Goal: Task Accomplishment & Management: Manage account settings

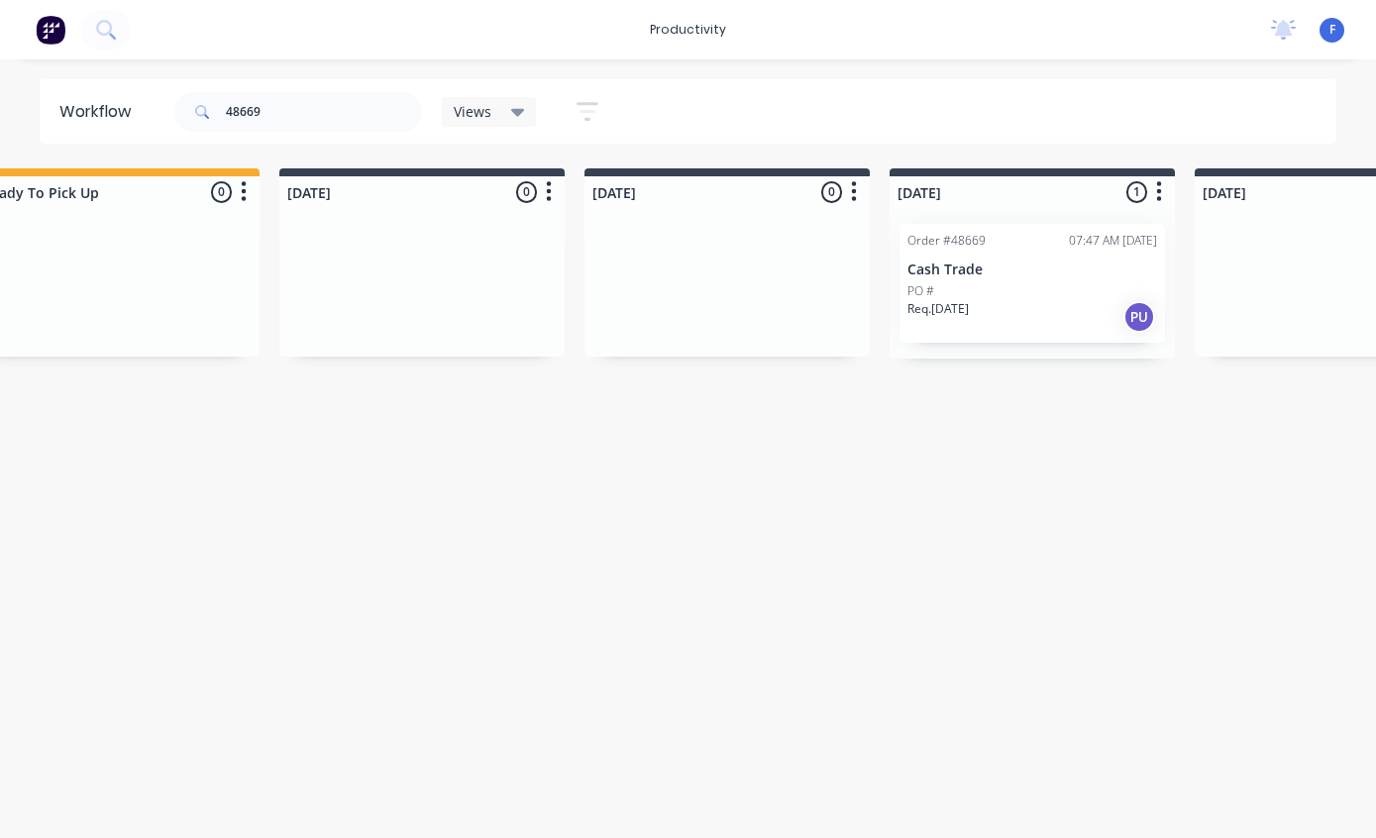
scroll to position [40, 687]
click at [1009, 262] on p "Cash Trade" at bounding box center [1025, 270] width 250 height 17
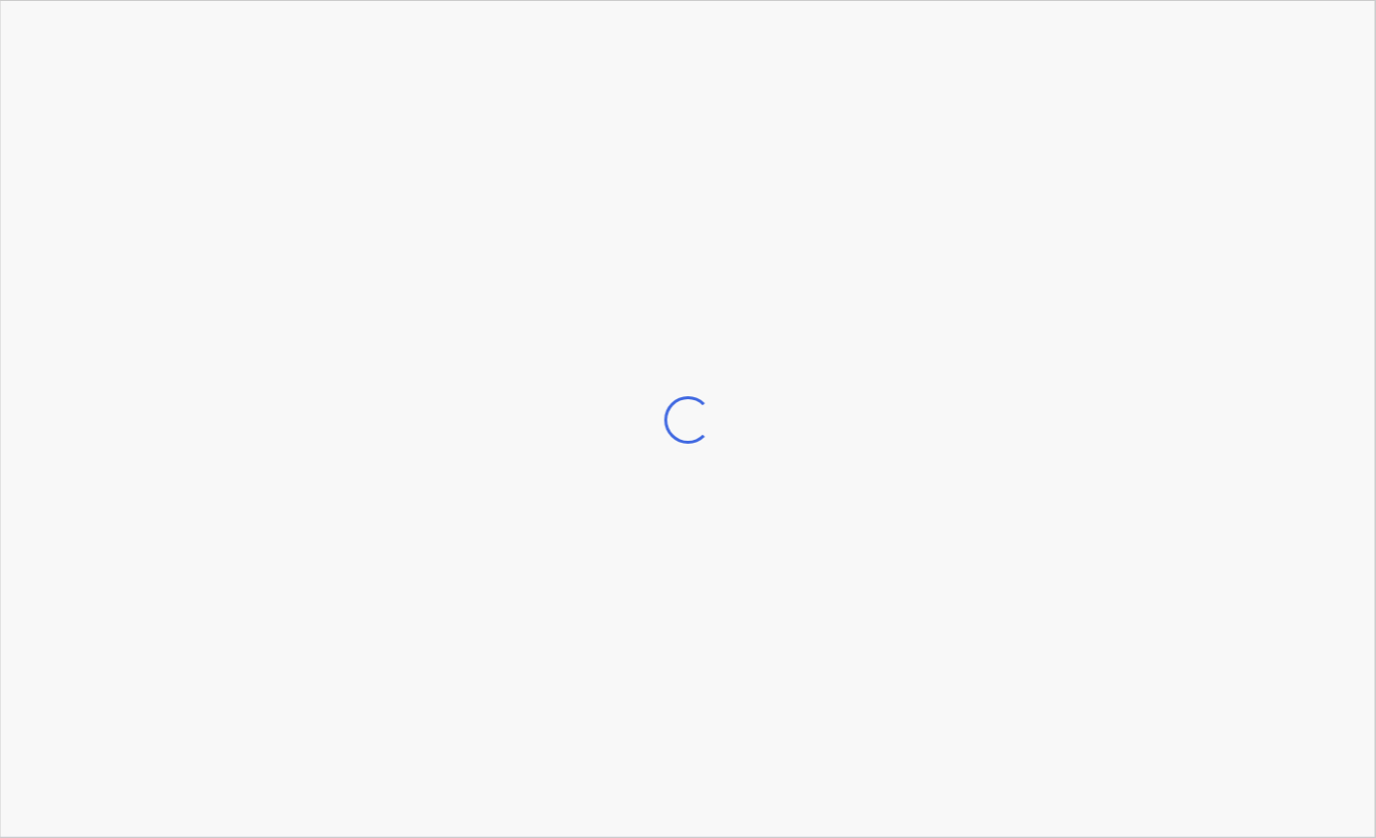
scroll to position [40, 688]
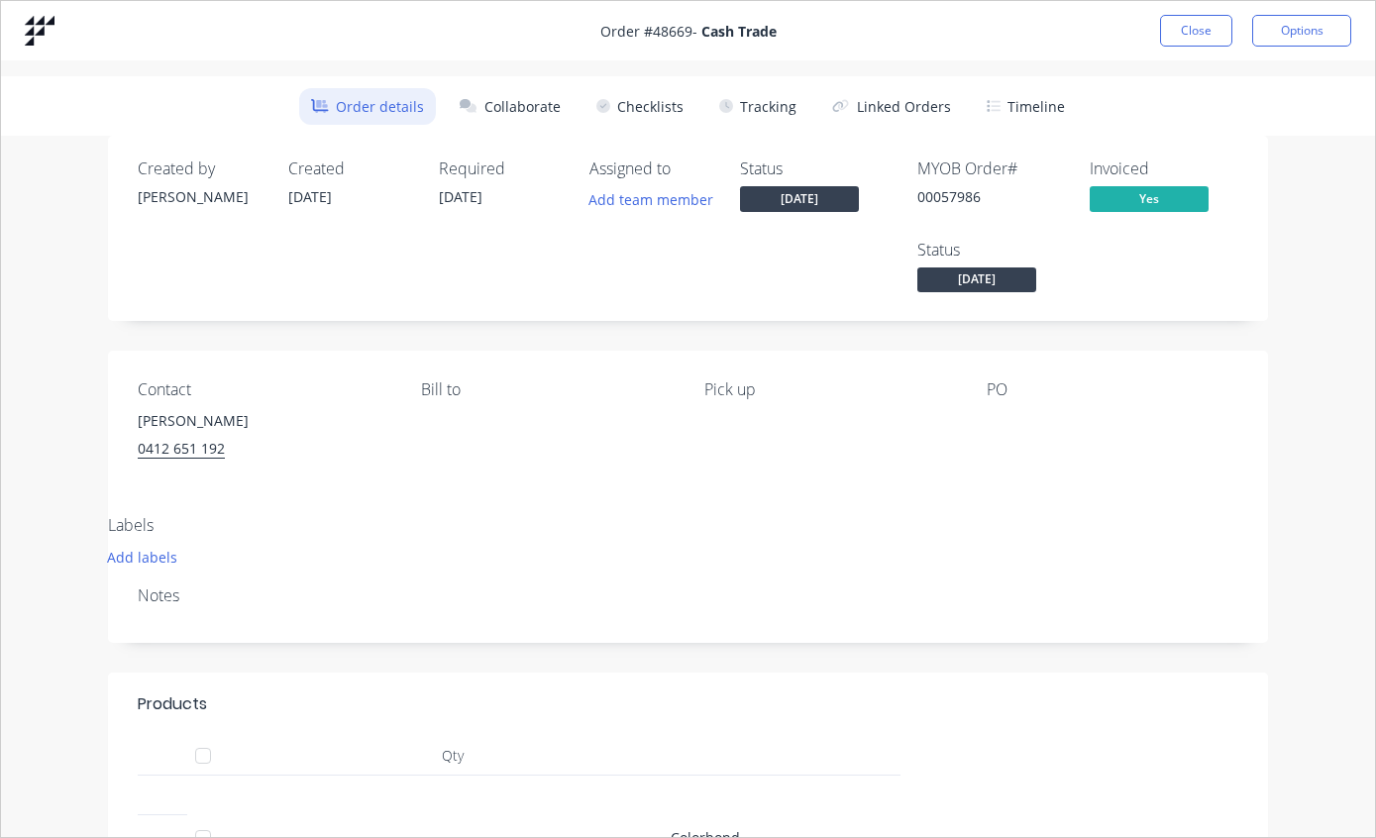
click at [764, 118] on button "Tracking" at bounding box center [757, 106] width 101 height 37
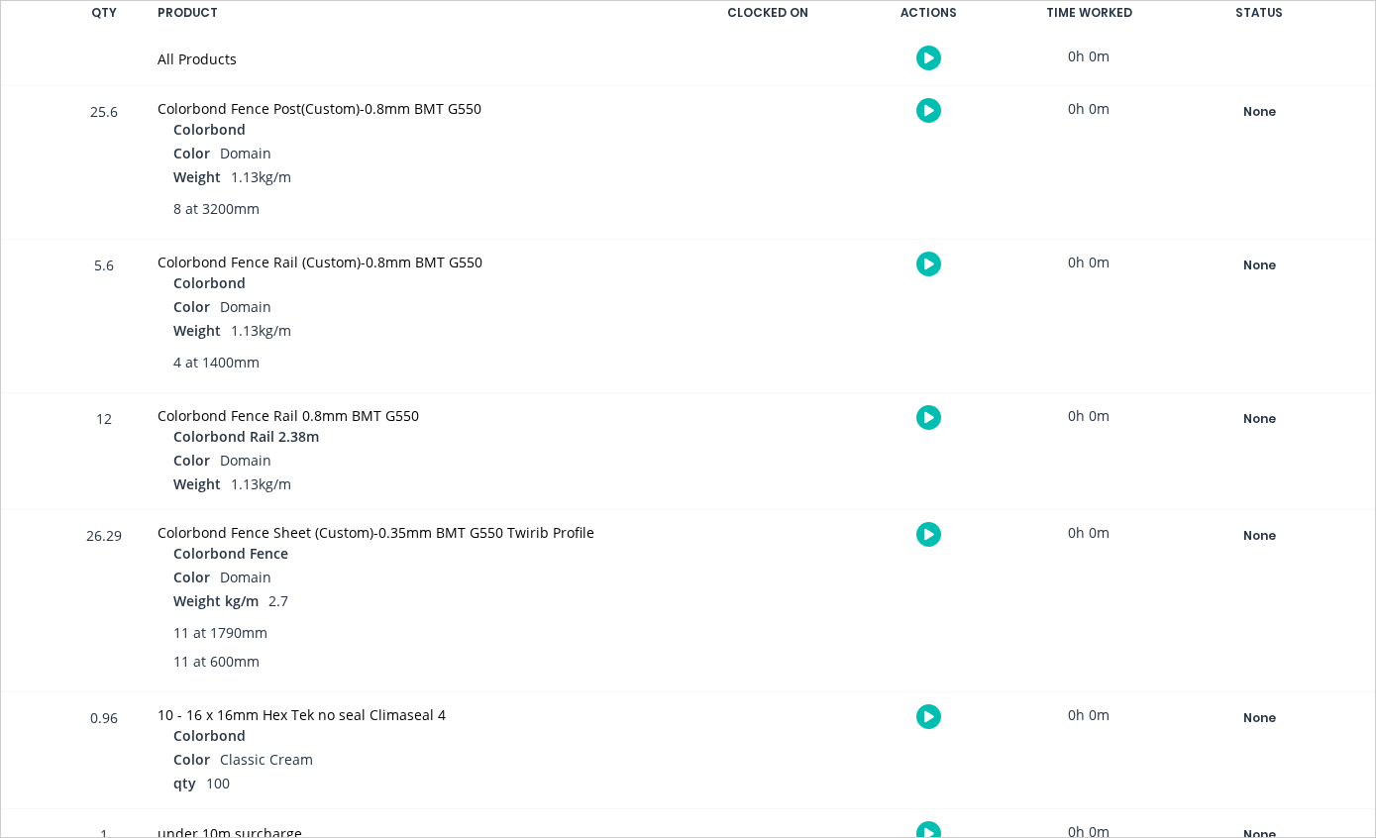
scroll to position [434, 0]
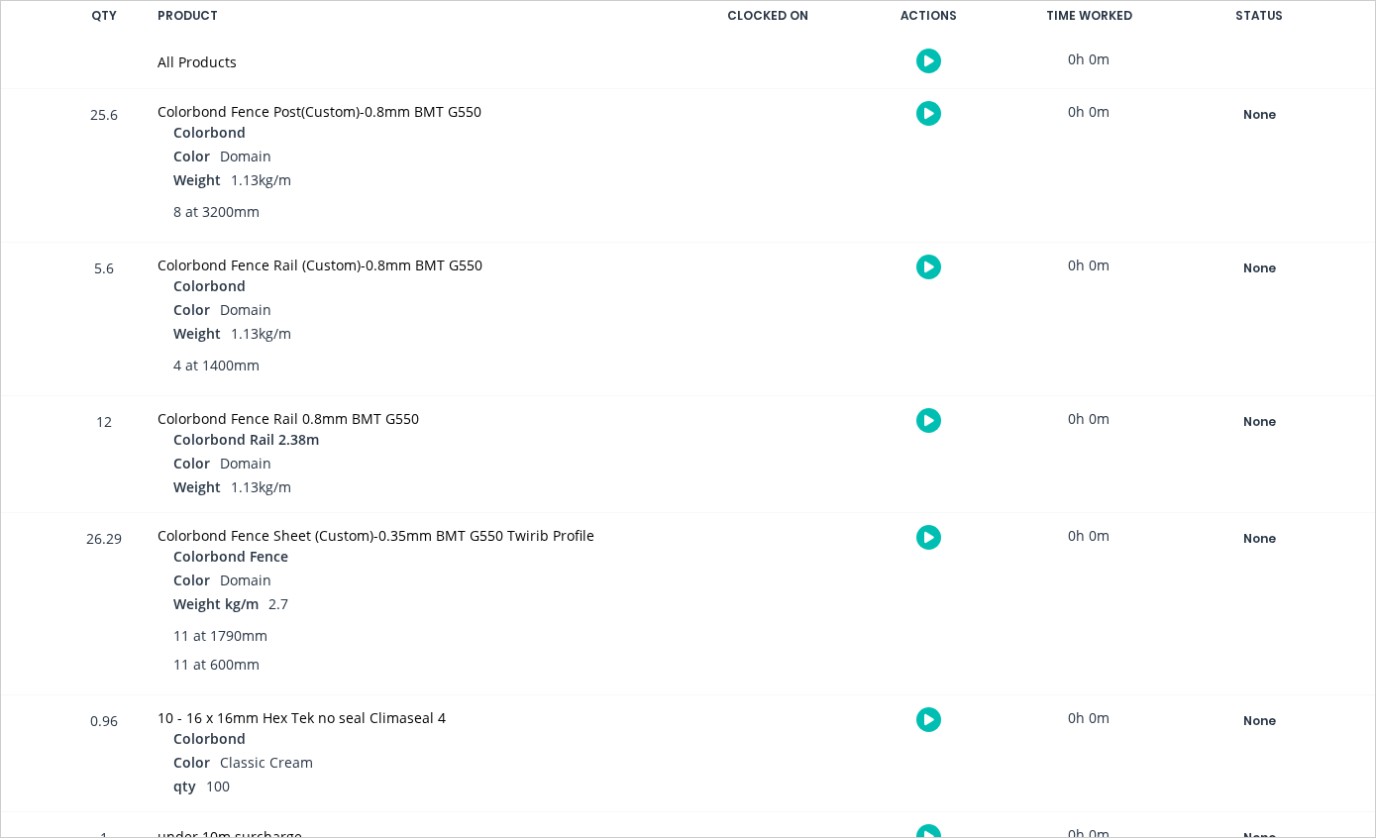
click at [1245, 539] on div "None" at bounding box center [1259, 539] width 143 height 26
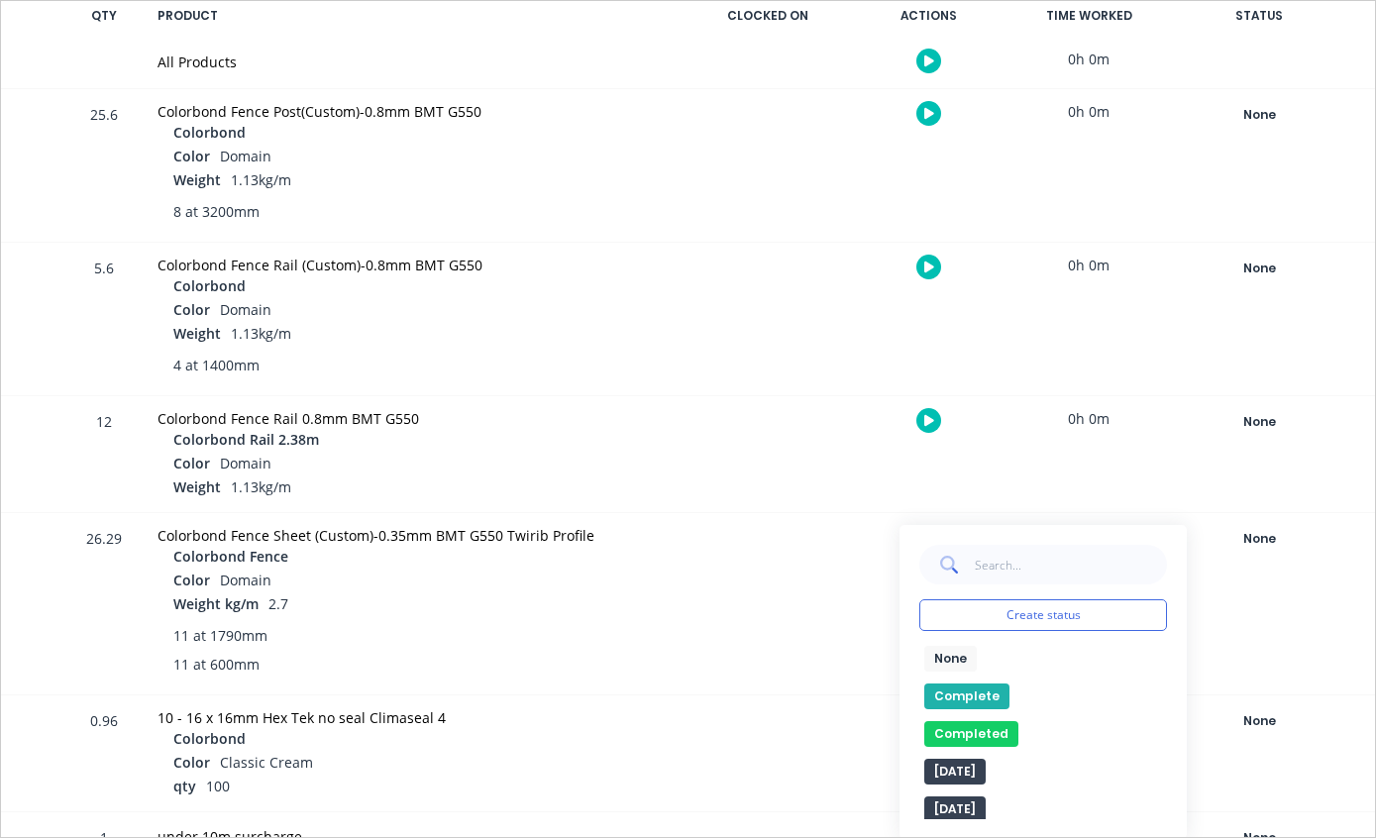
click at [966, 690] on button "Complete" at bounding box center [966, 697] width 85 height 26
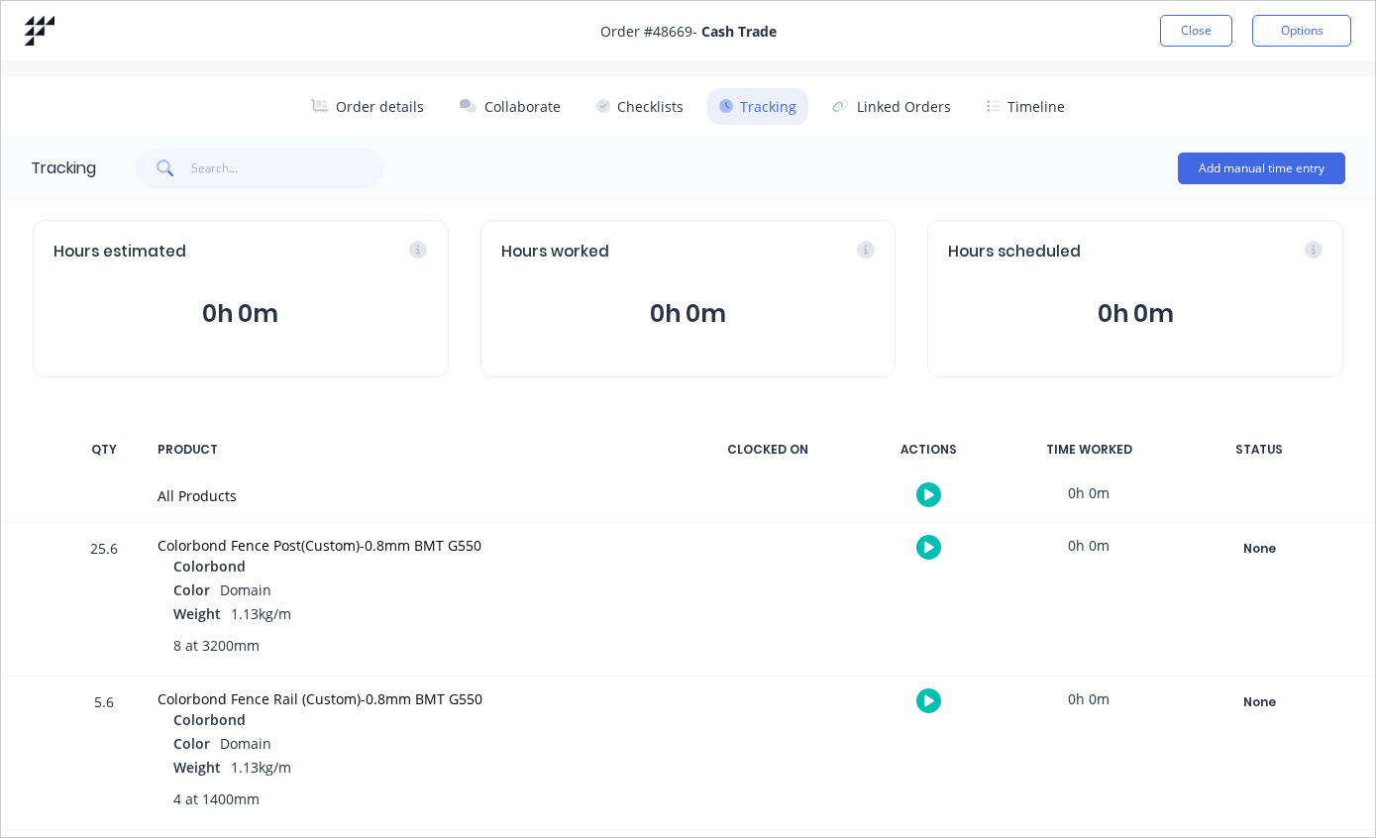
scroll to position [0, 0]
click at [1198, 22] on button "Close" at bounding box center [1196, 31] width 72 height 32
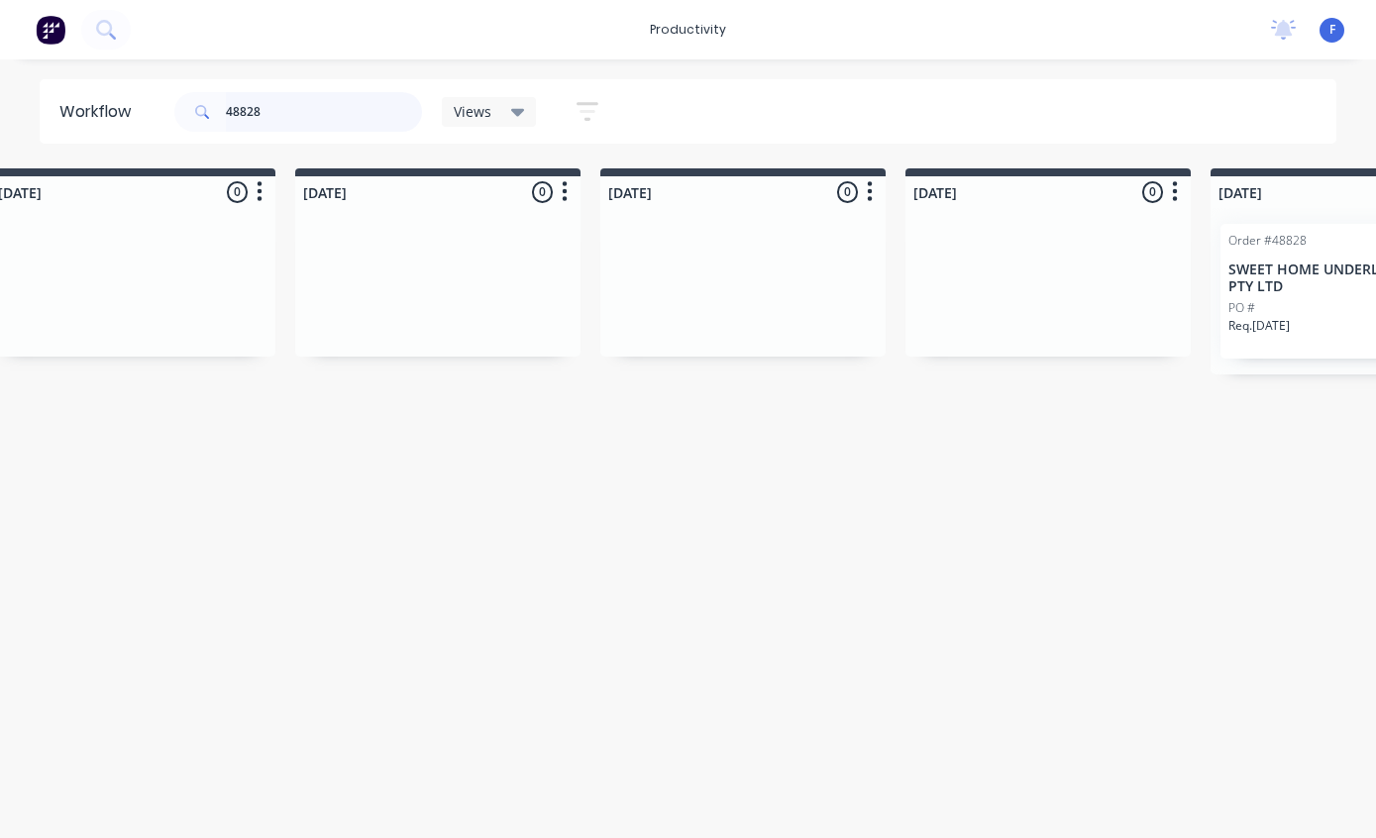
scroll to position [40, 968]
type input "48828"
click at [1321, 262] on p "SWEET HOME UNDERLAY TRADING PTY LTD" at bounding box center [1353, 279] width 250 height 34
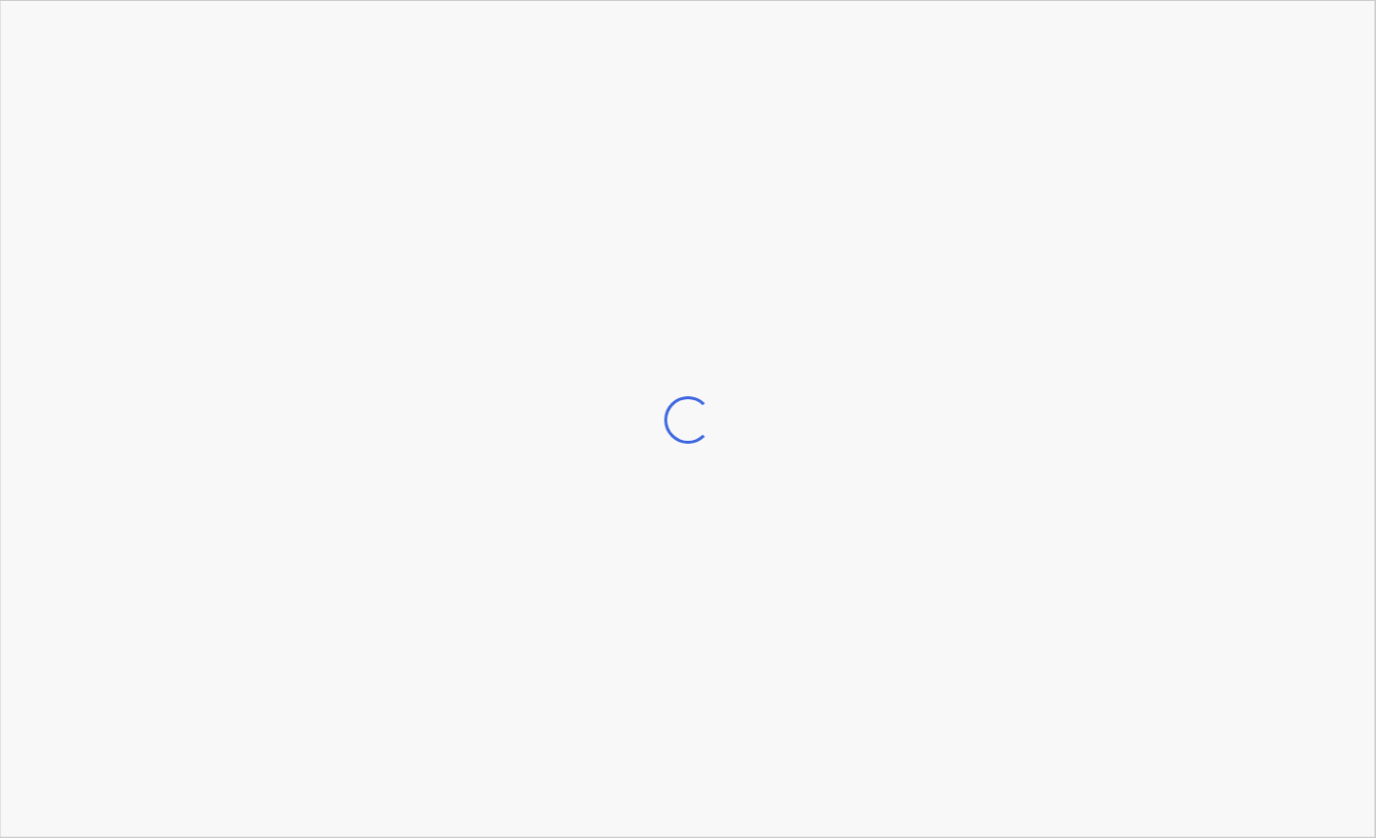
scroll to position [40, 969]
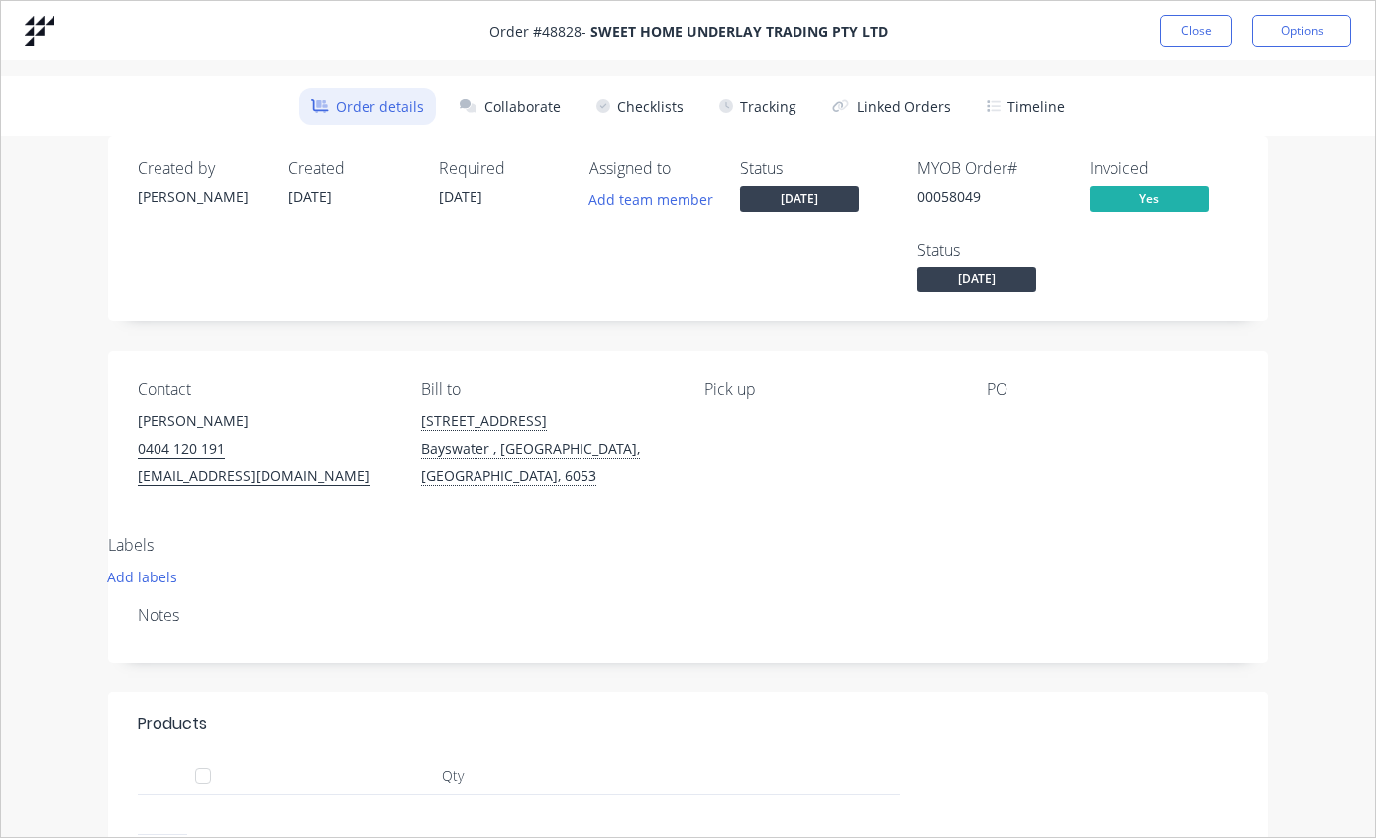
click at [759, 109] on button "Tracking" at bounding box center [757, 106] width 101 height 37
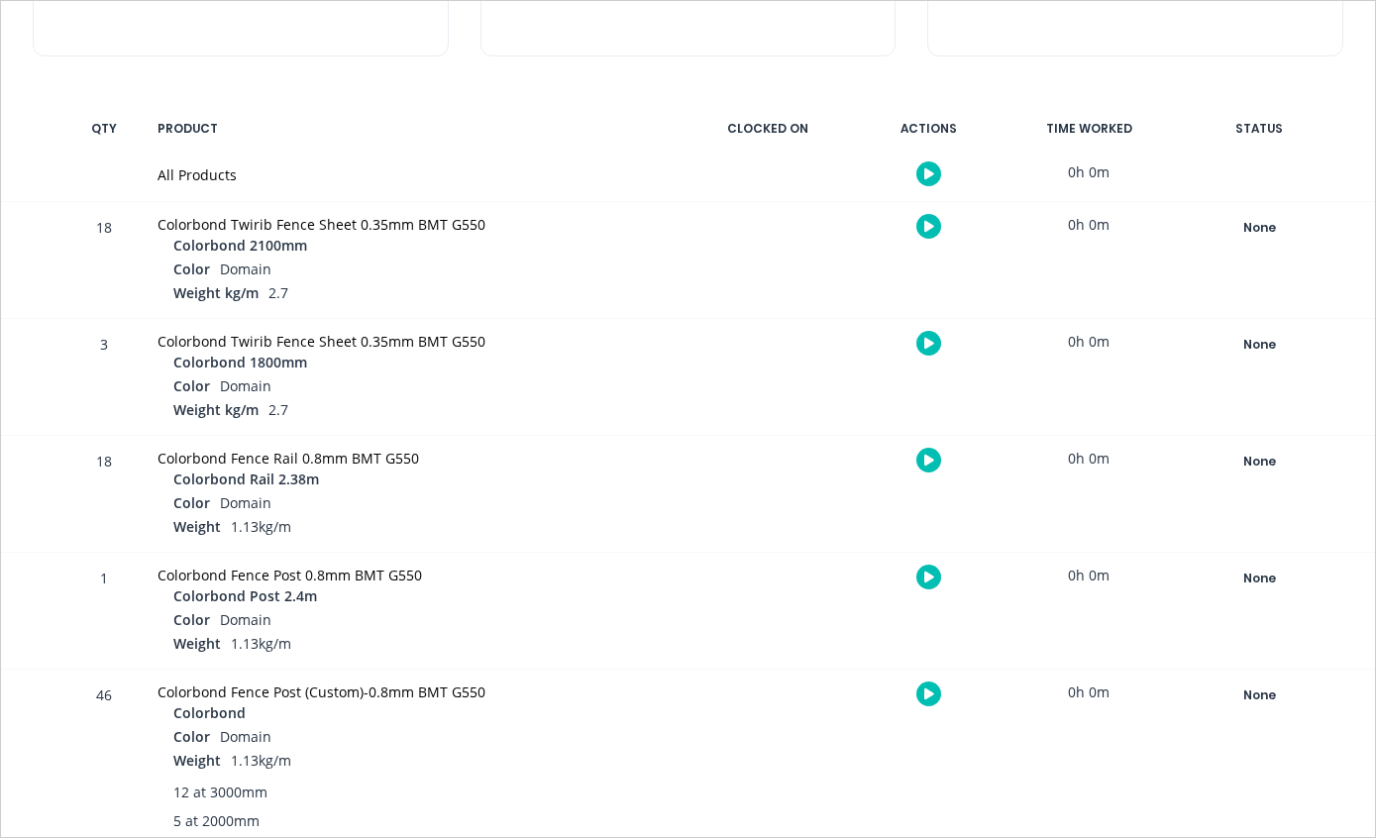
scroll to position [334, 0]
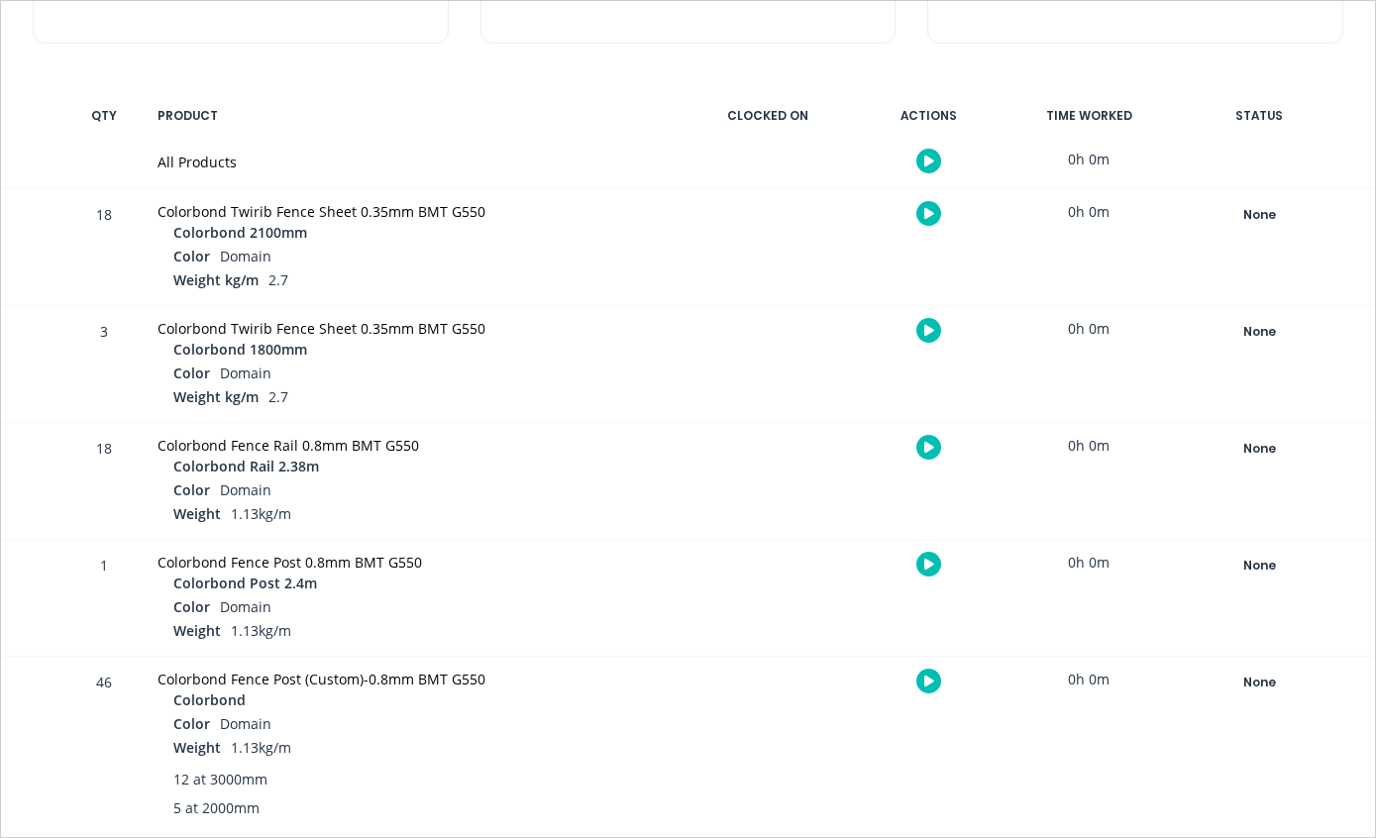
click at [1266, 214] on div "None" at bounding box center [1259, 215] width 143 height 26
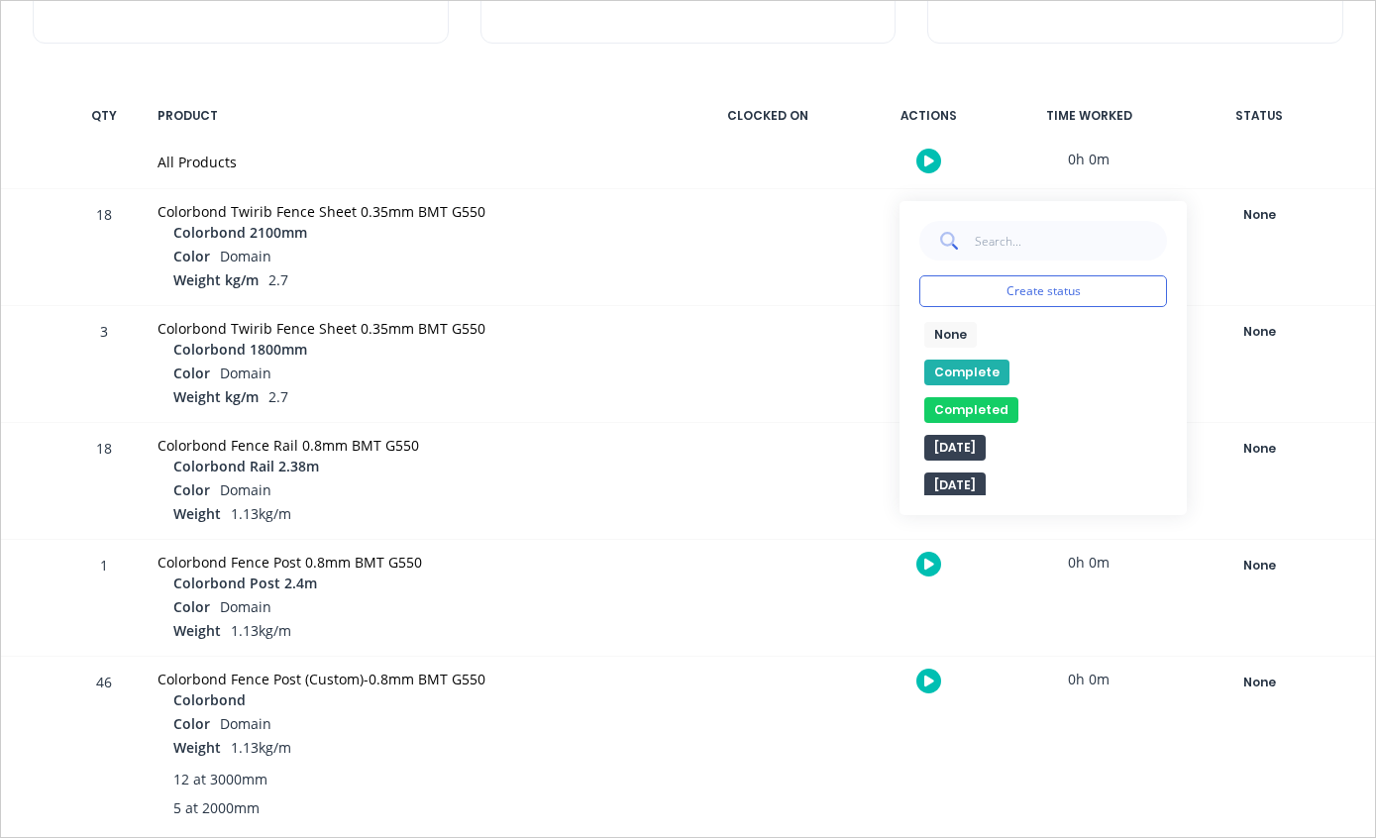
click at [951, 370] on button "Complete" at bounding box center [966, 373] width 85 height 26
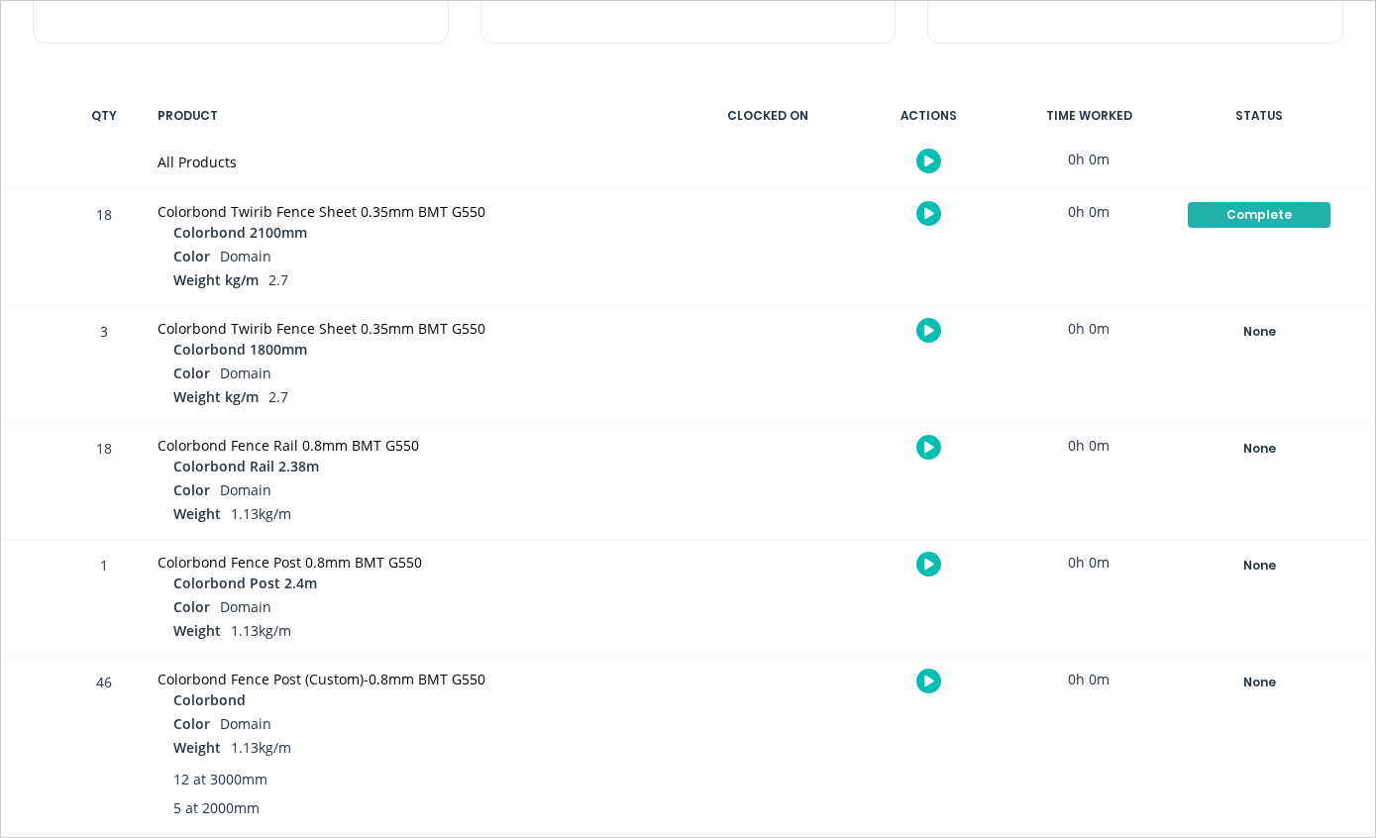
click at [1270, 325] on div "None" at bounding box center [1259, 332] width 143 height 26
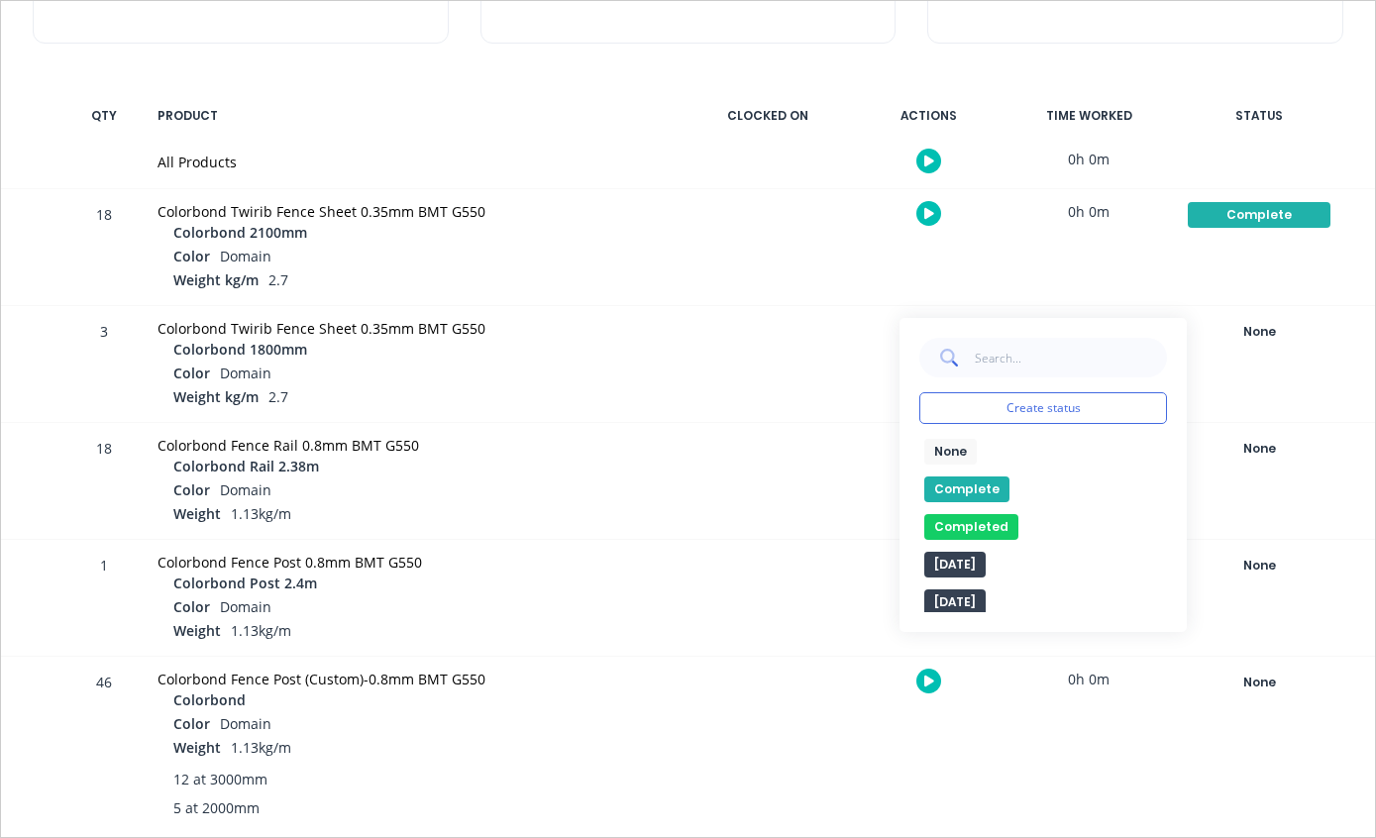
click at [971, 487] on button "Complete" at bounding box center [966, 490] width 85 height 26
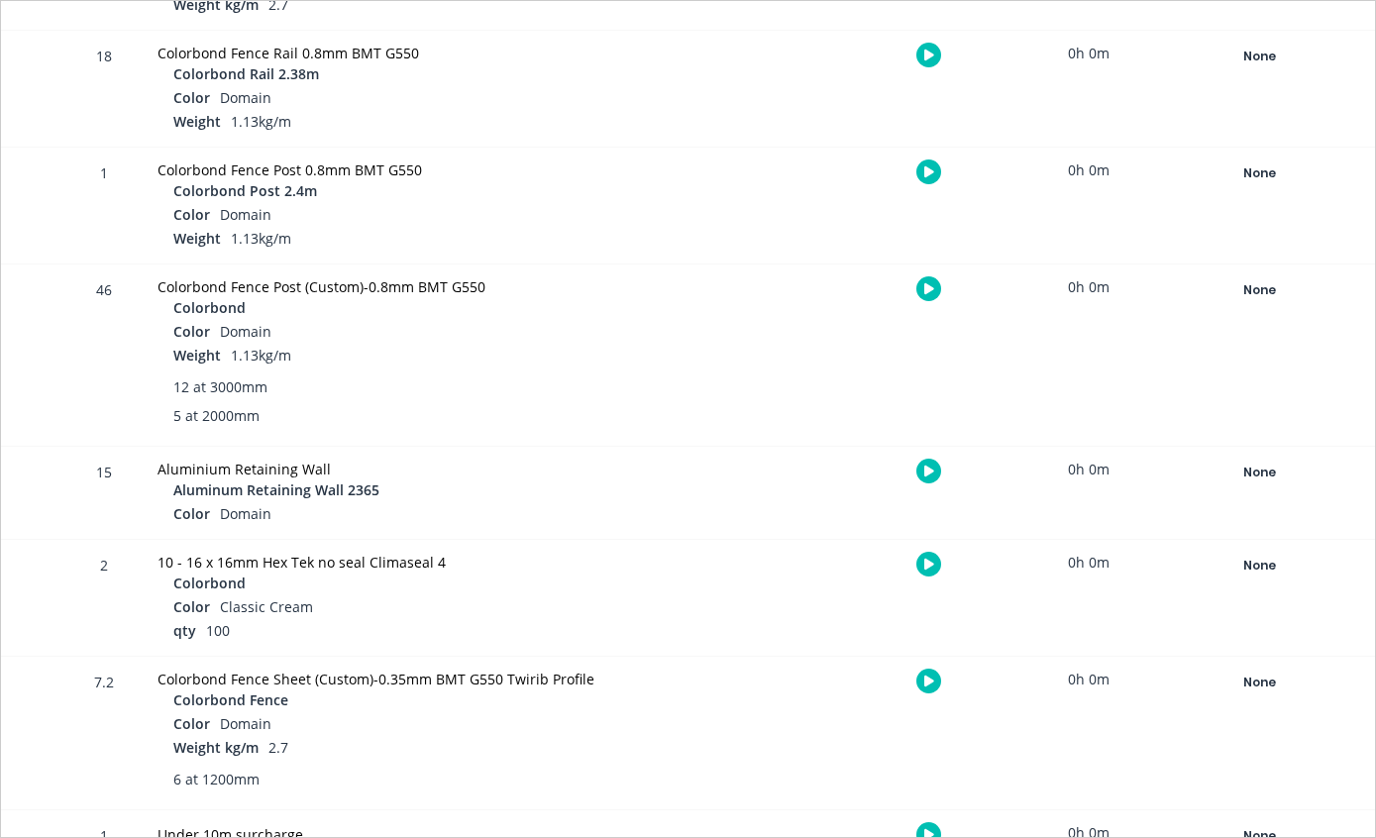
scroll to position [724, 0]
click at [1261, 686] on div "None" at bounding box center [1259, 685] width 143 height 26
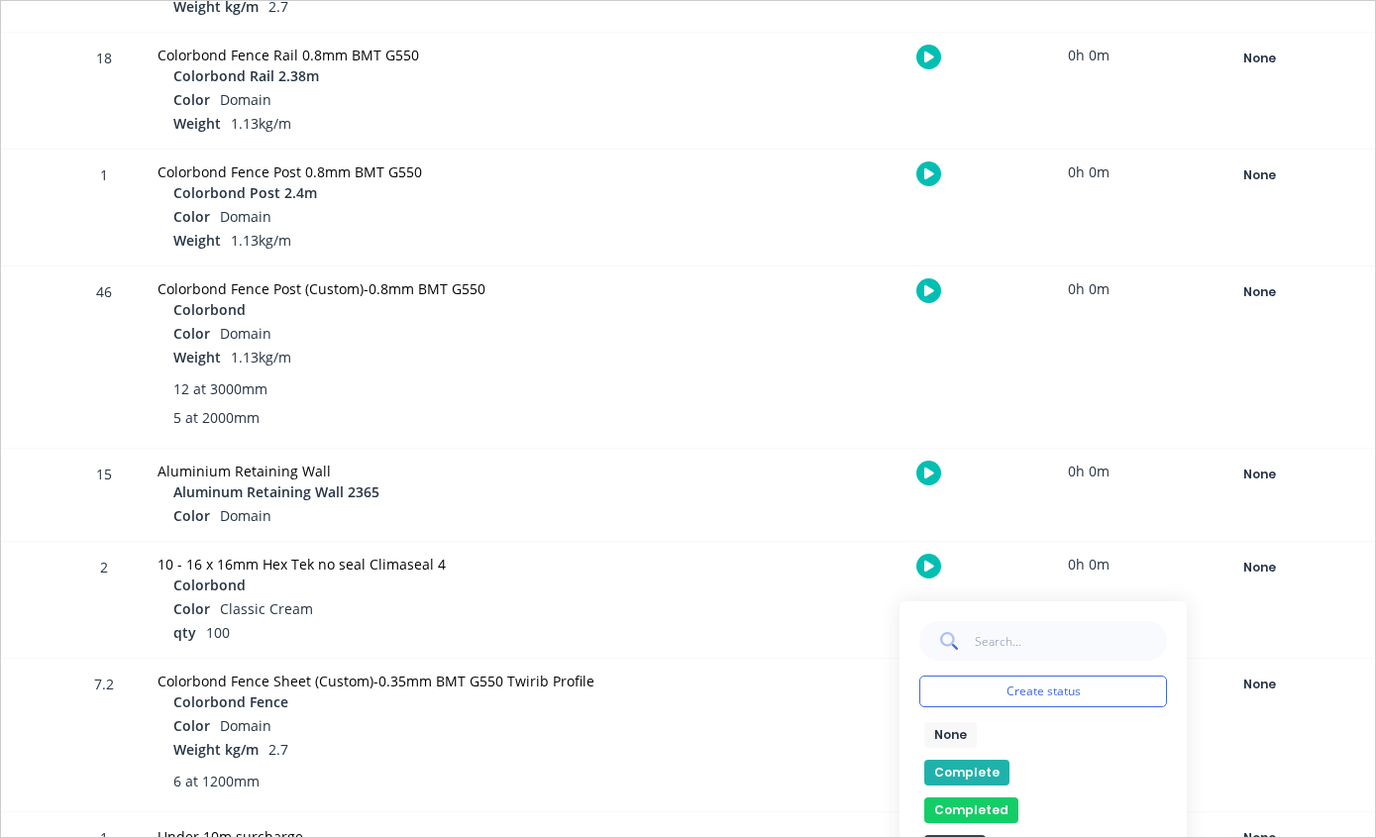
scroll to position [40, 938]
click at [970, 769] on button "Complete" at bounding box center [966, 773] width 85 height 26
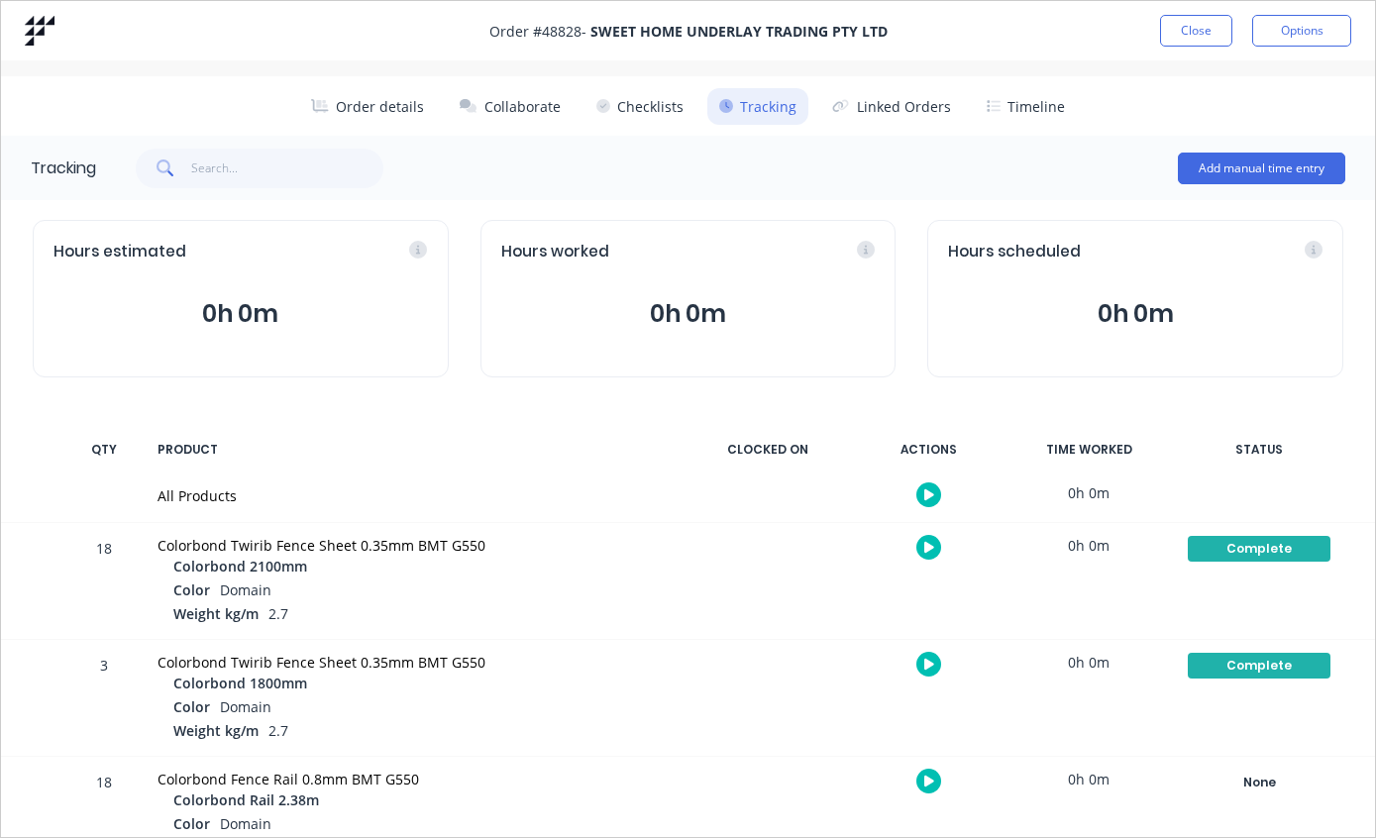
scroll to position [0, 0]
click at [374, 101] on button "Order details" at bounding box center [367, 106] width 137 height 37
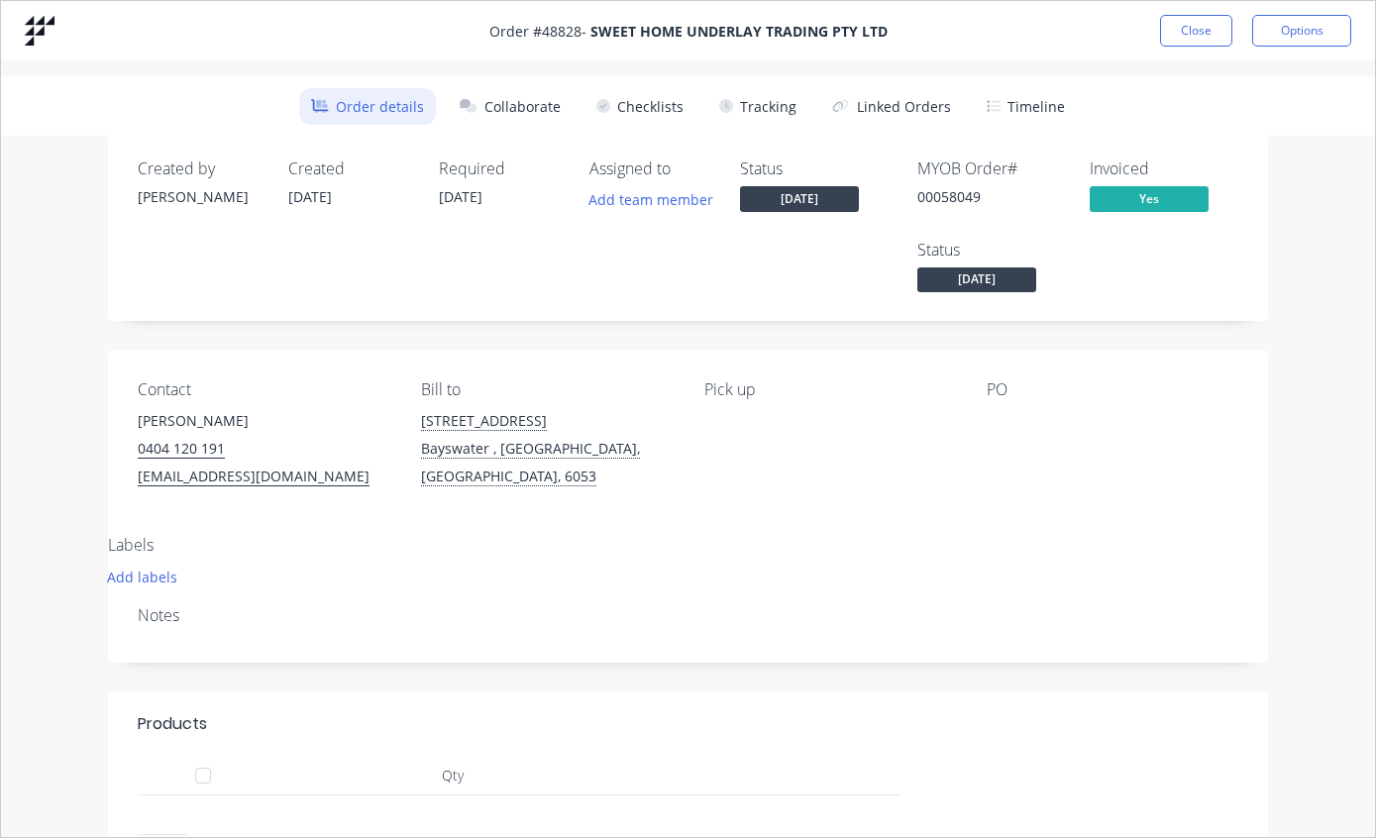
click at [1183, 24] on button "Close" at bounding box center [1196, 31] width 72 height 32
